Goal: Download file/media

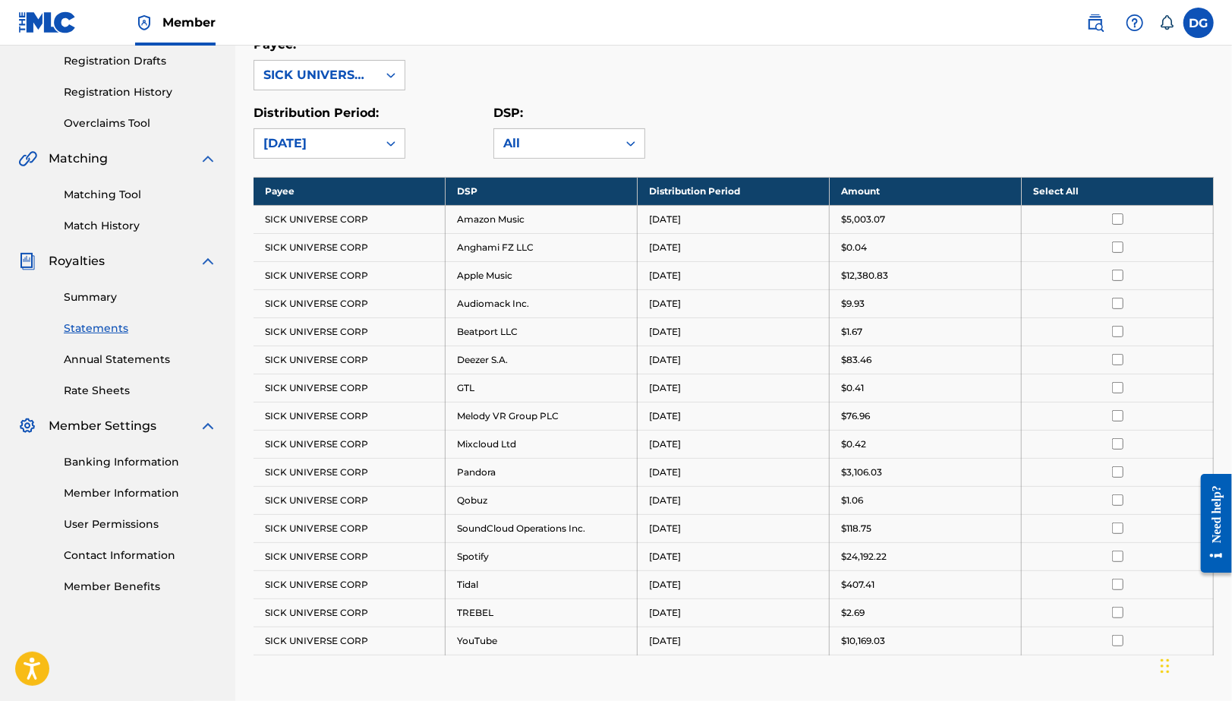
scroll to position [243, 0]
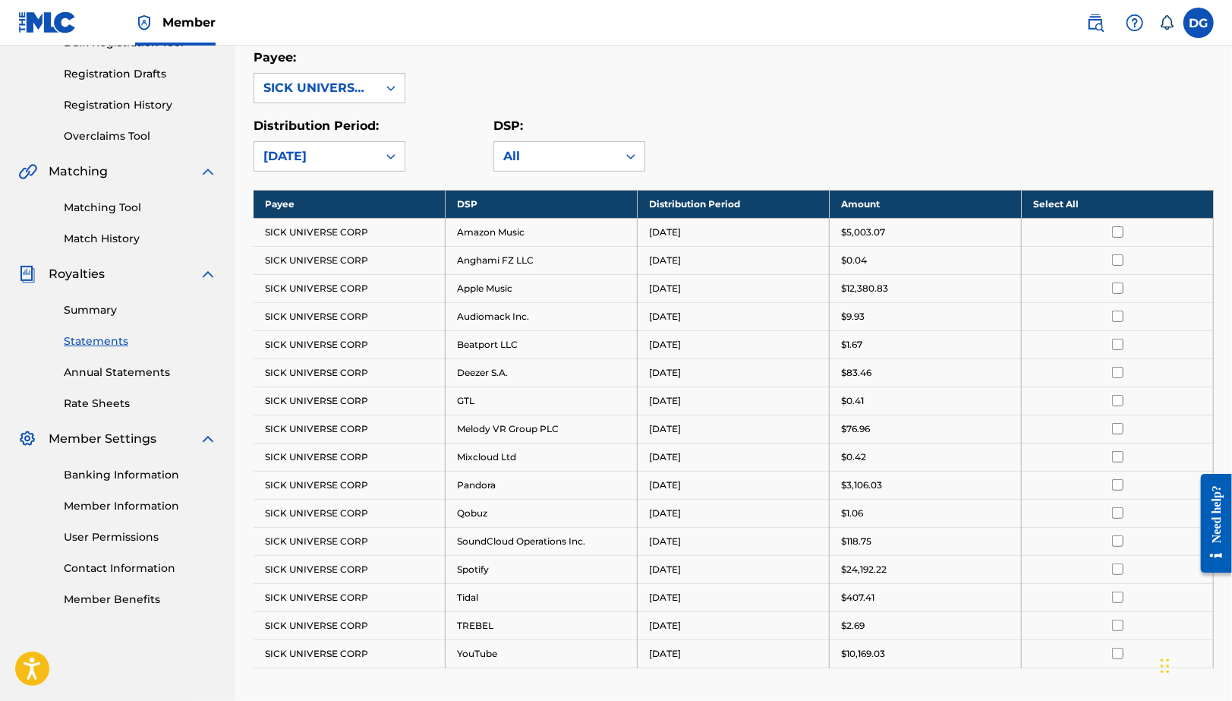
click at [1117, 288] on input "checkbox" at bounding box center [1117, 287] width 11 height 11
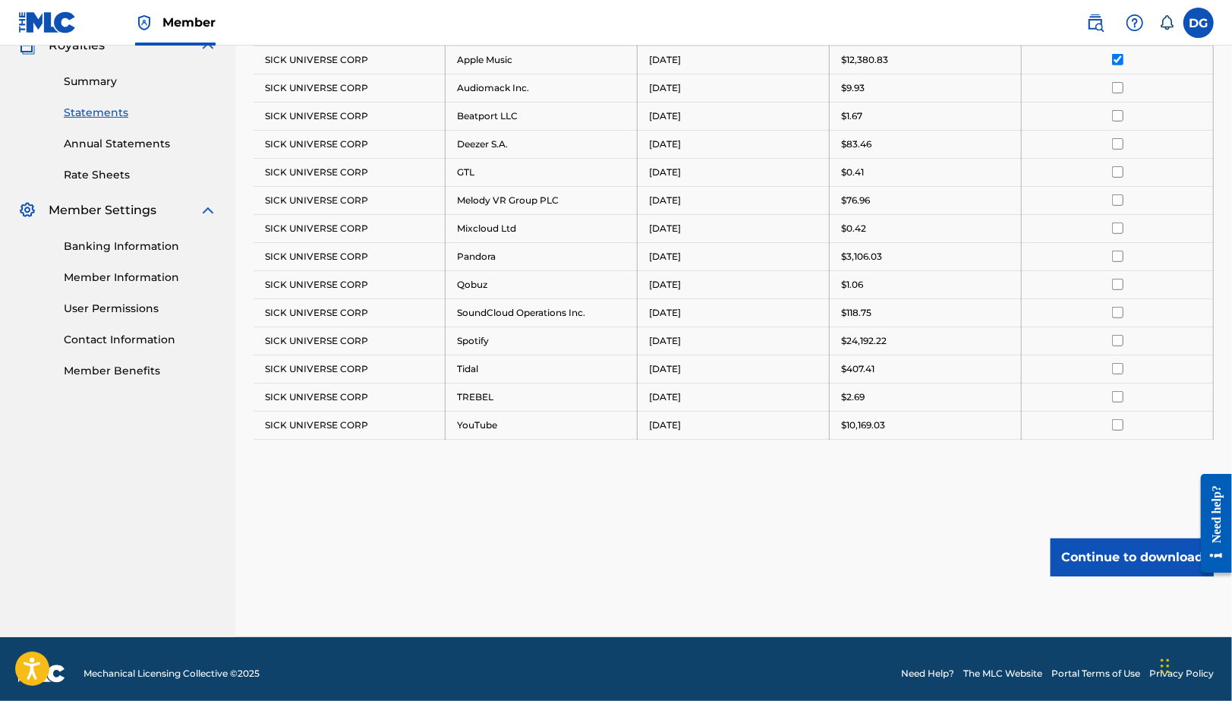
click at [1098, 548] on button "Continue to download" at bounding box center [1132, 557] width 163 height 38
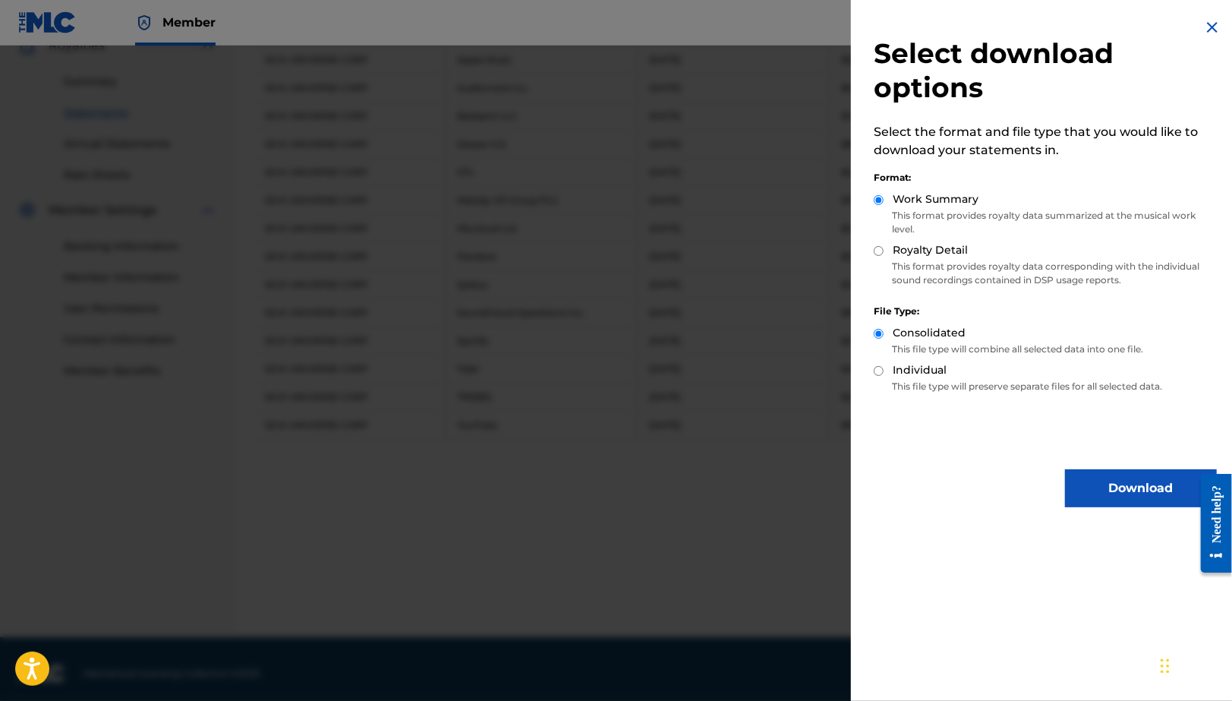
click at [882, 252] on input "Royalty Detail" at bounding box center [879, 251] width 10 height 10
radio input "true"
click at [1141, 490] on button "Download" at bounding box center [1141, 488] width 152 height 38
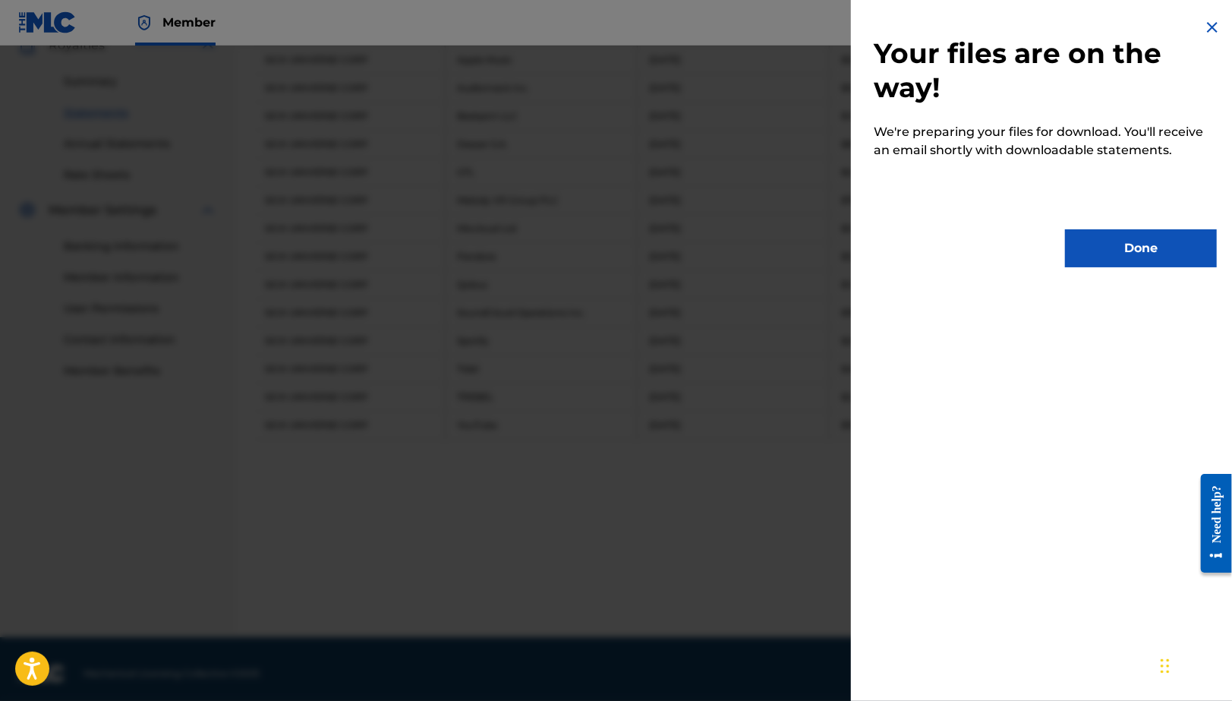
click at [1125, 260] on button "Done" at bounding box center [1141, 248] width 152 height 38
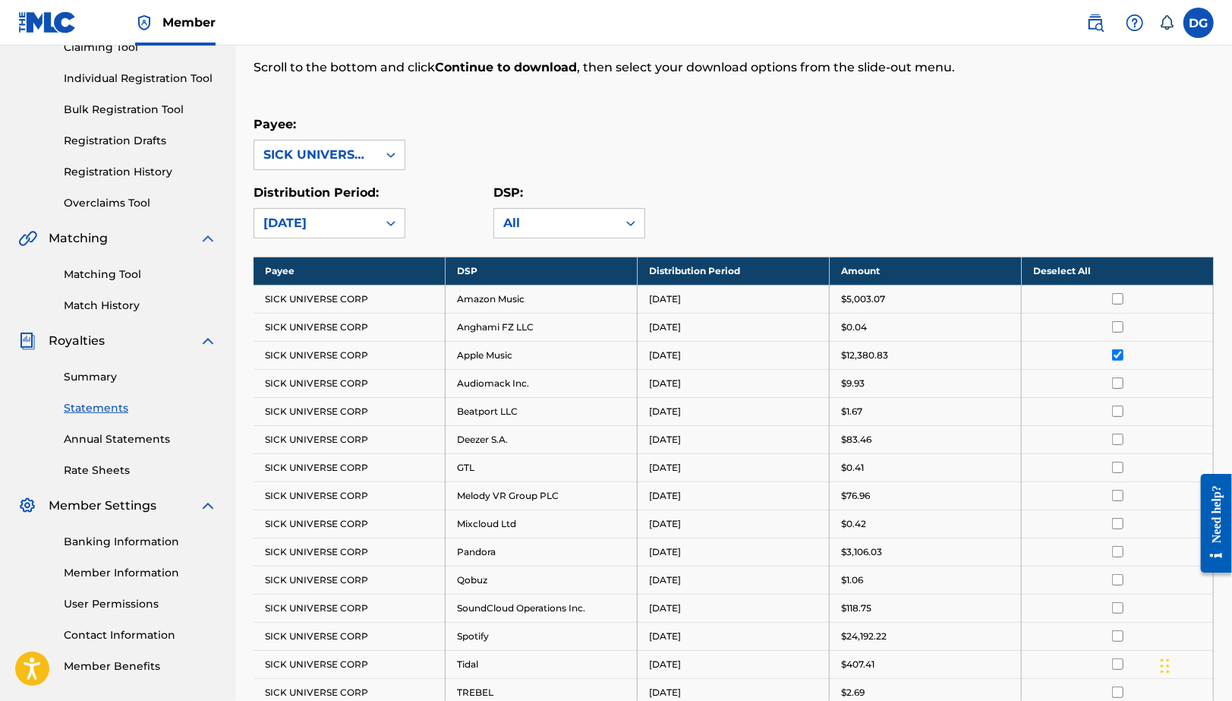
scroll to position [191, 0]
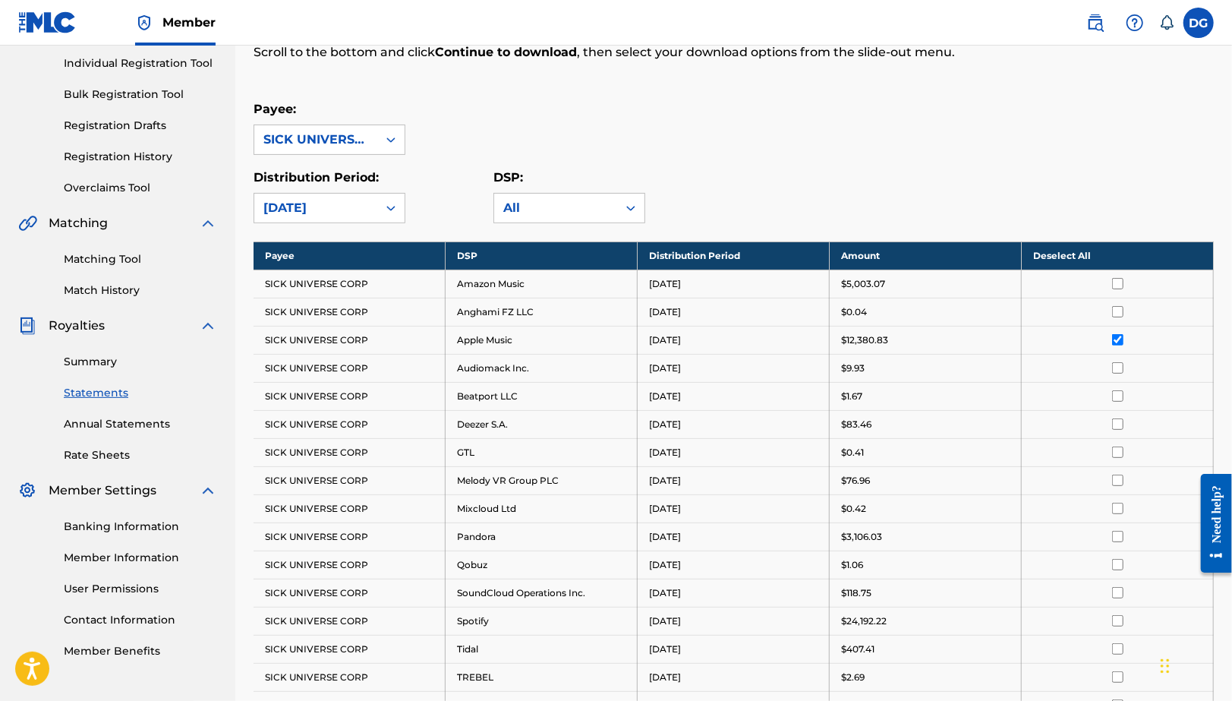
click at [1187, 20] on label at bounding box center [1198, 23] width 30 height 30
click at [1199, 23] on input "DG [PERSON_NAME] [EMAIL_ADDRESS][DOMAIN_NAME] Notification Preferences Profile …" at bounding box center [1199, 23] width 0 height 0
click at [951, 159] on div "Payee: SICK UNIVERSE CORP Distribution Period: [DATE] DSP: All" at bounding box center [734, 161] width 960 height 123
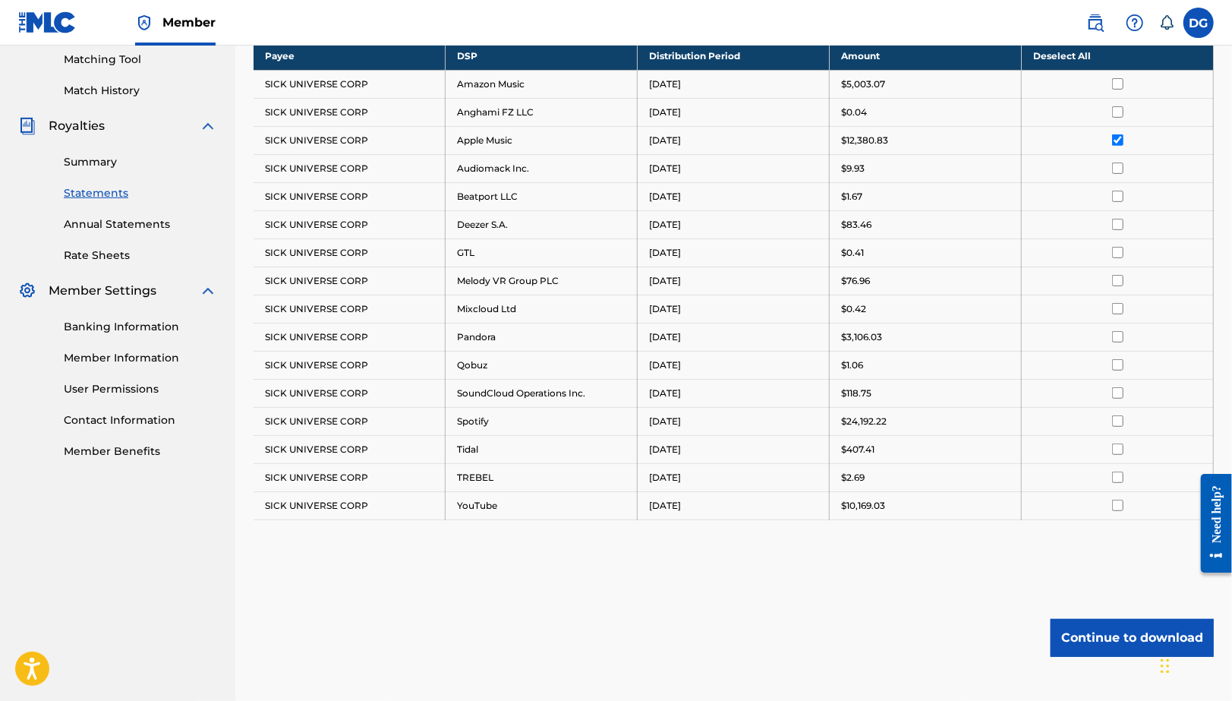
scroll to position [377, 0]
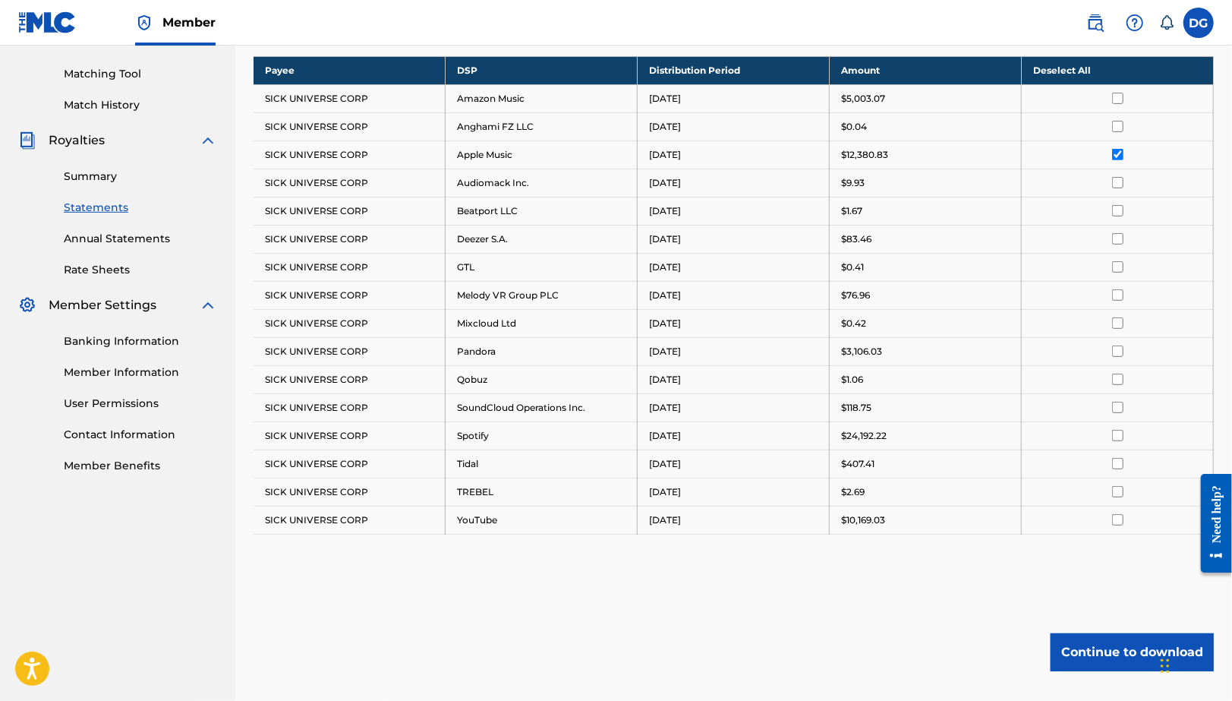
click at [1120, 159] on td at bounding box center [1118, 154] width 192 height 28
click at [1117, 153] on input "checkbox" at bounding box center [1117, 154] width 11 height 11
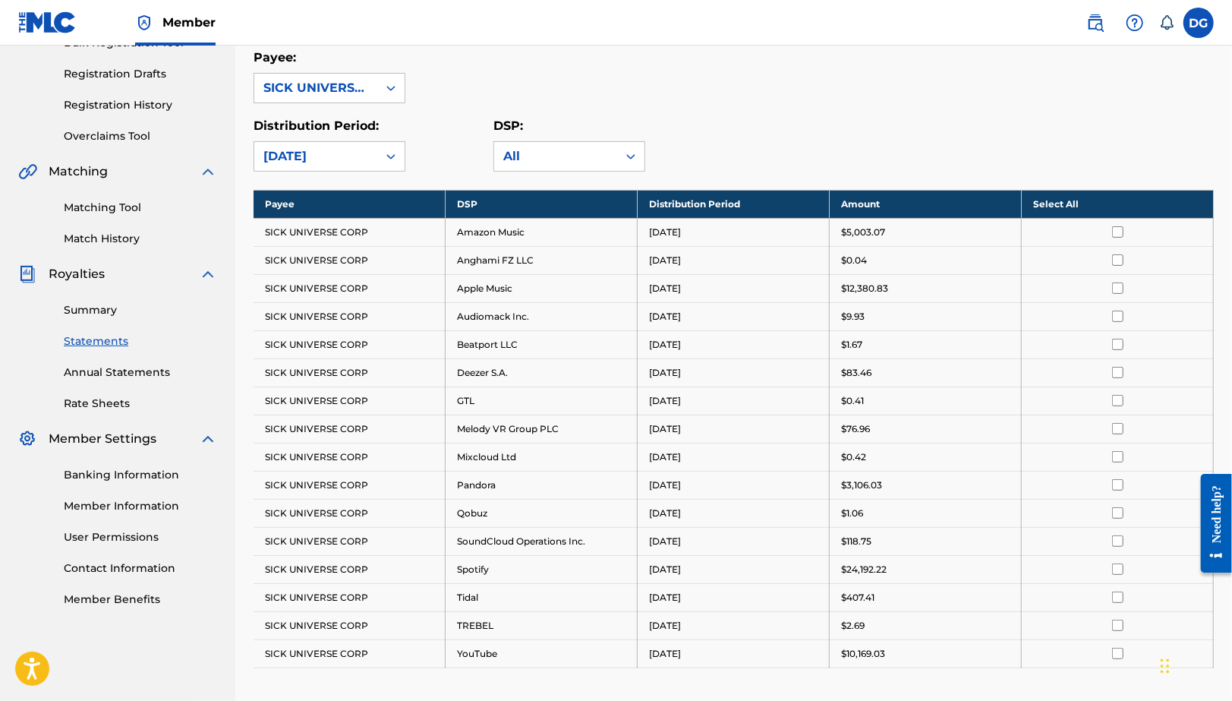
scroll to position [241, 0]
